Goal: Task Accomplishment & Management: Use online tool/utility

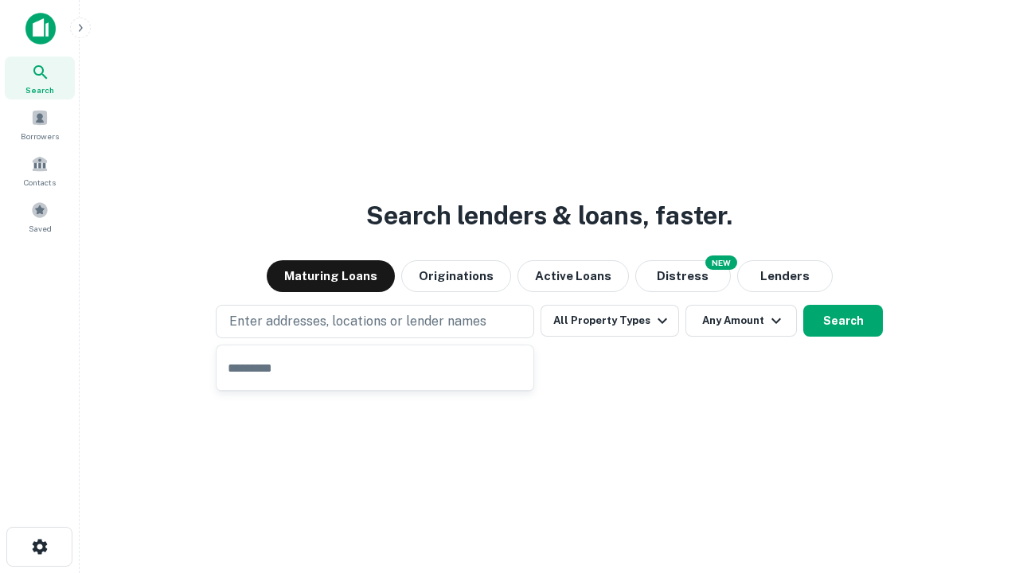
type input "**********"
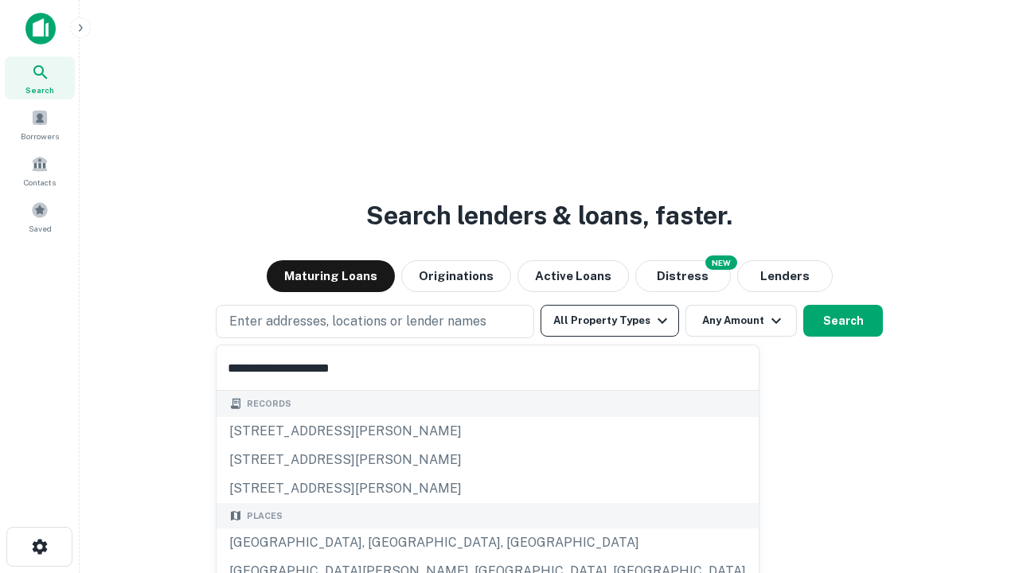
click at [381, 543] on div "Santa Monica, CA, USA" at bounding box center [488, 543] width 542 height 29
click at [610, 321] on button "All Property Types" at bounding box center [610, 321] width 139 height 32
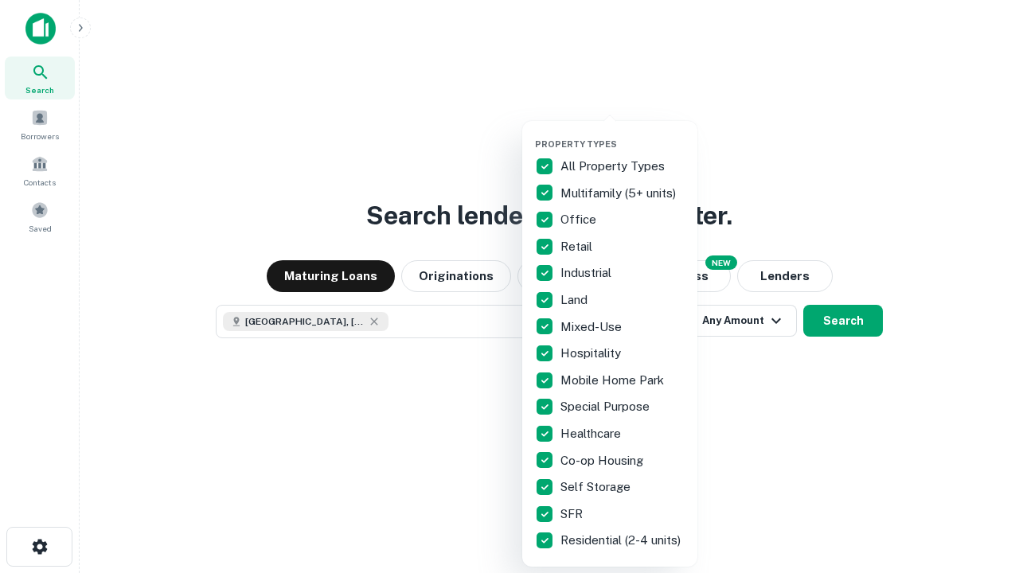
click at [623, 134] on button "button" at bounding box center [622, 134] width 175 height 1
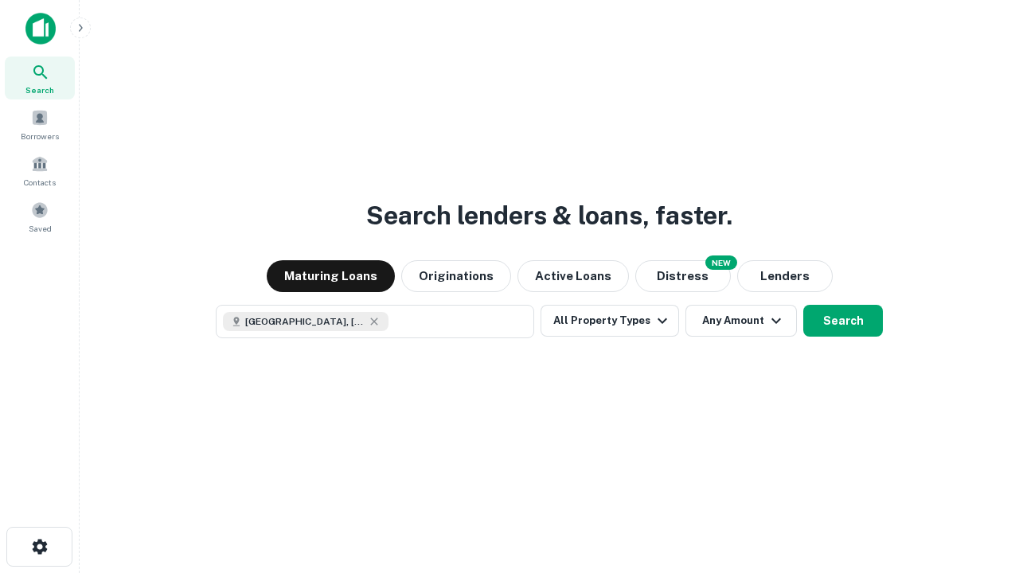
scroll to position [25, 0]
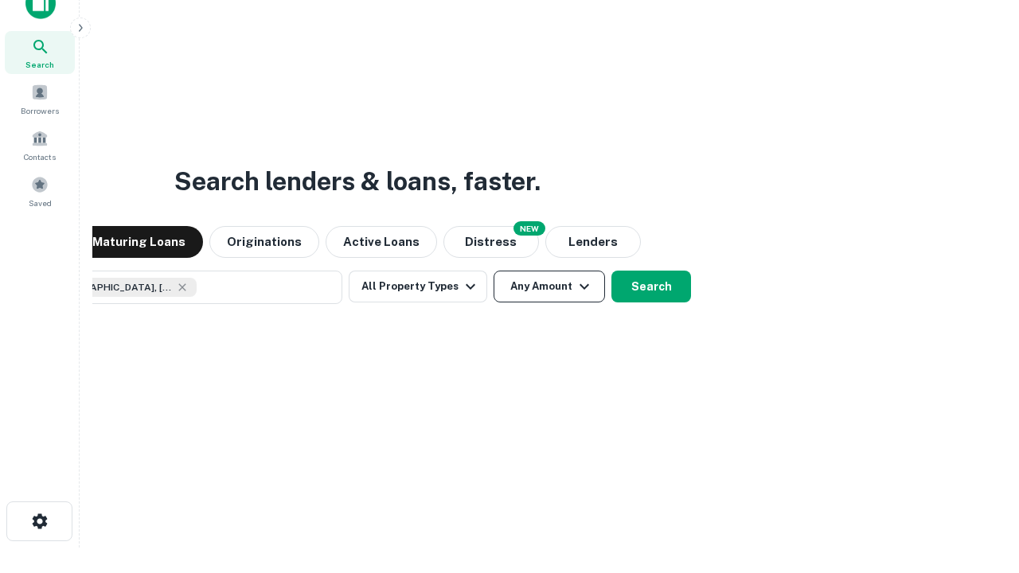
click at [494, 271] on button "Any Amount" at bounding box center [550, 287] width 112 height 32
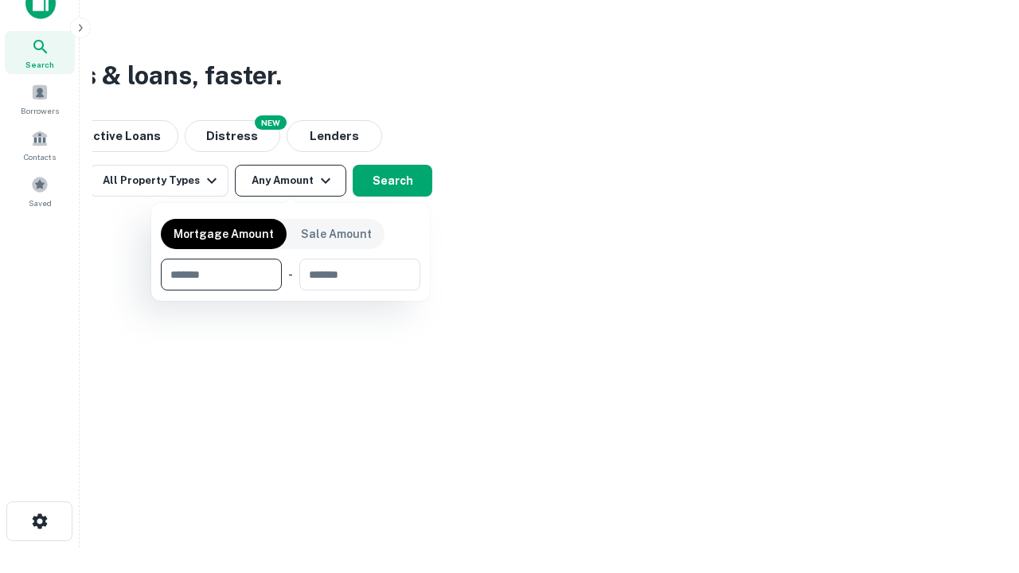
type input "*******"
click at [291, 291] on button "button" at bounding box center [291, 291] width 260 height 1
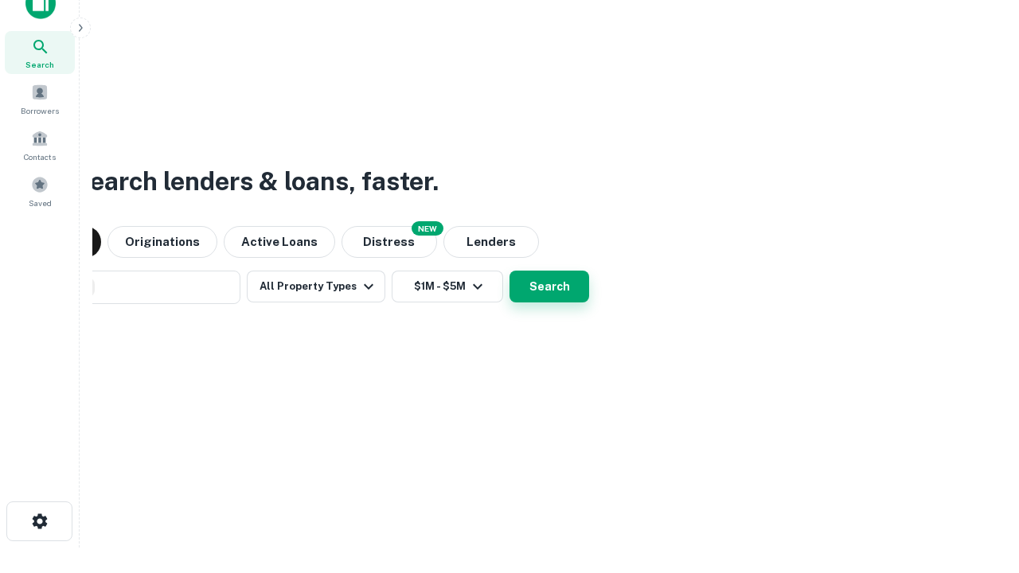
click at [510, 271] on button "Search" at bounding box center [550, 287] width 80 height 32
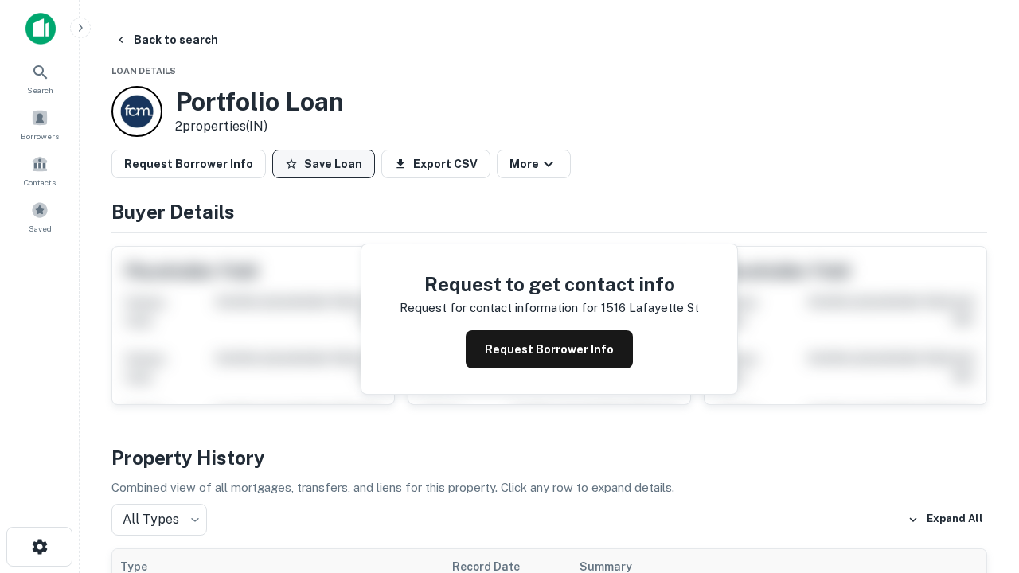
click at [323, 164] on button "Save Loan" at bounding box center [323, 164] width 103 height 29
click at [327, 164] on button "Loan Saved" at bounding box center [327, 164] width 110 height 29
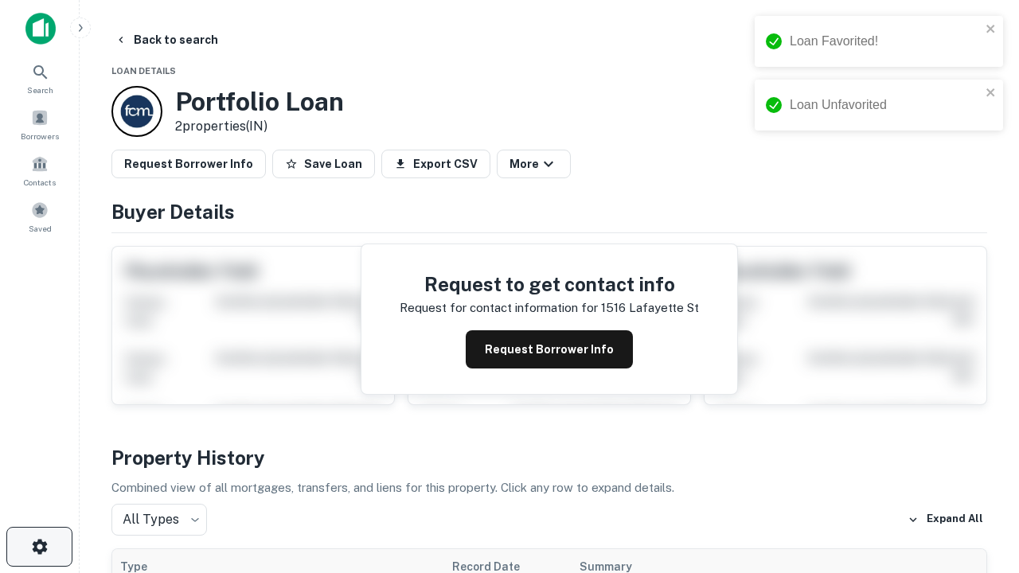
click at [39, 547] on icon "button" at bounding box center [39, 547] width 19 height 19
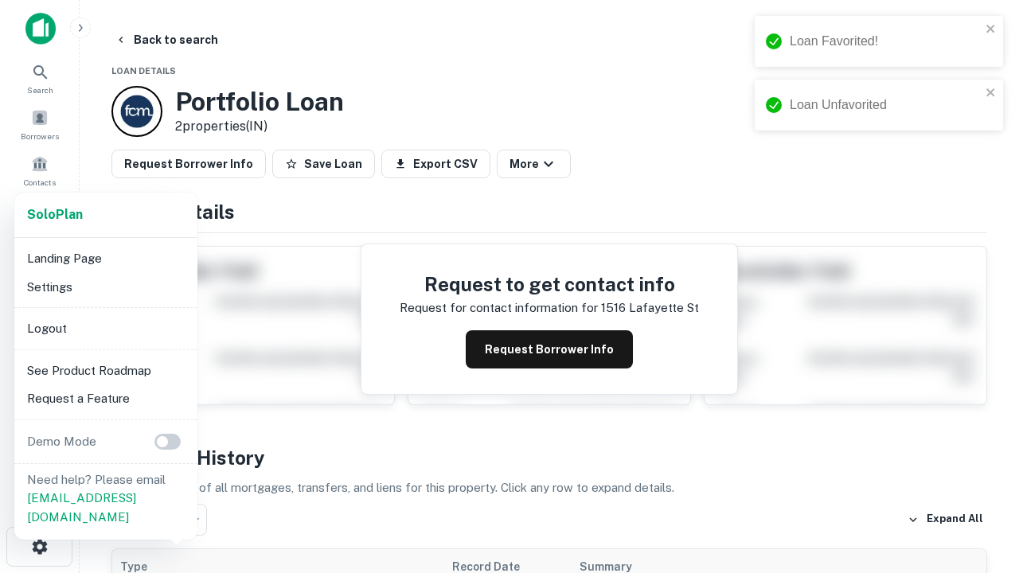
click at [105, 328] on li "Logout" at bounding box center [106, 329] width 170 height 29
